Goal: Check status: Check status

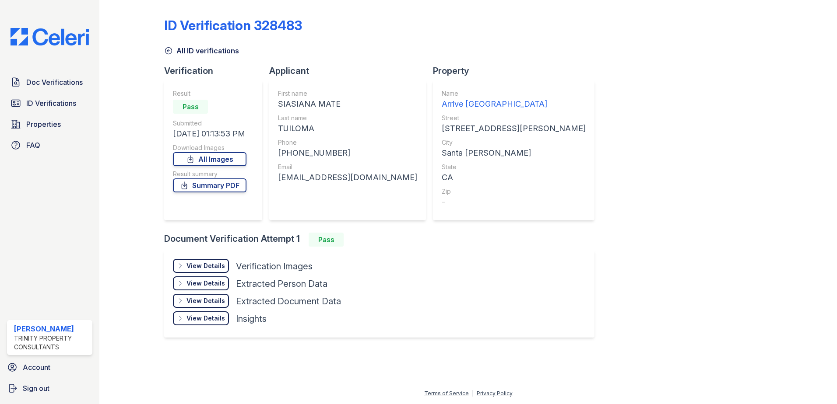
click at [47, 100] on span "ID Verifications" at bounding box center [51, 103] width 50 height 11
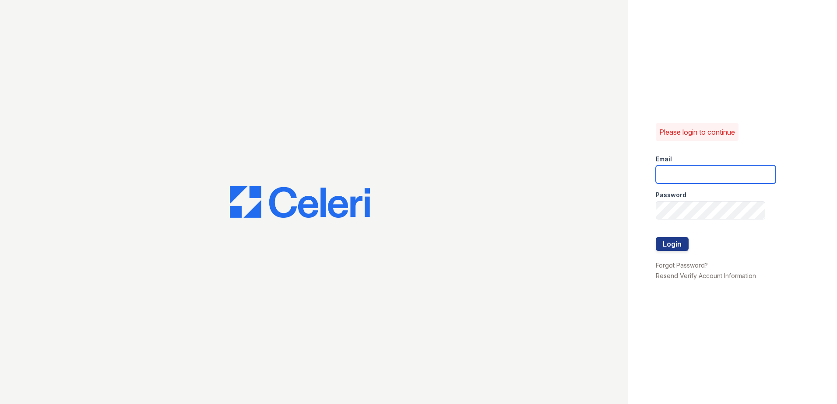
click at [668, 176] on input "email" at bounding box center [716, 174] width 120 height 18
type input "[EMAIL_ADDRESS][DOMAIN_NAME]"
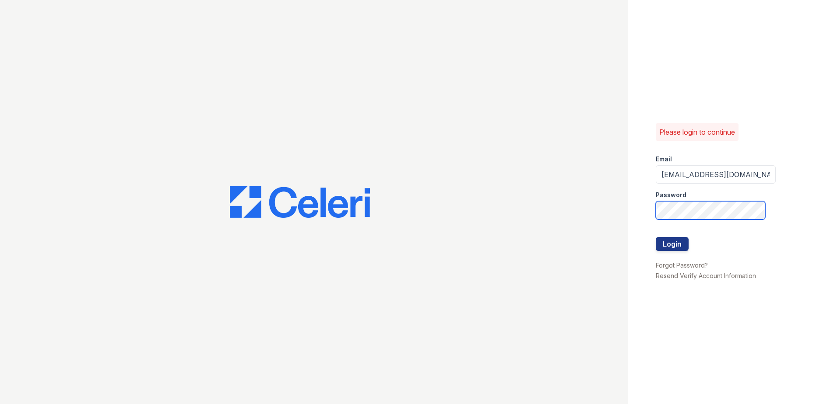
click at [656, 237] on button "Login" at bounding box center [672, 244] width 33 height 14
